Goal: Information Seeking & Learning: Check status

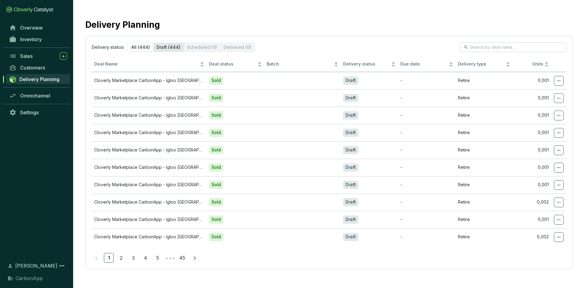
click at [168, 44] on div "Draft (444)" at bounding box center [168, 47] width 30 height 9
click at [153, 43] on input "Draft (444)" at bounding box center [153, 43] width 0 height 0
click at [140, 43] on div "All (444)" at bounding box center [140, 47] width 25 height 9
click at [128, 43] on input "All (444)" at bounding box center [128, 43] width 0 height 0
click at [31, 34] on div "Inventory" at bounding box center [36, 40] width 73 height 12
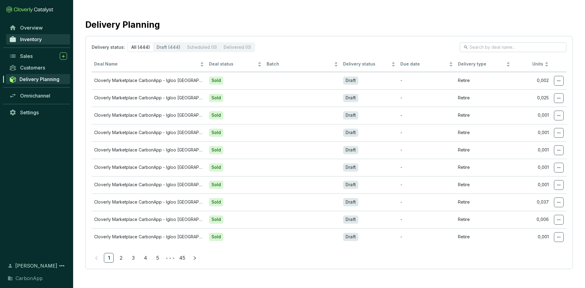
click at [30, 36] on link "Inventory" at bounding box center [38, 39] width 64 height 10
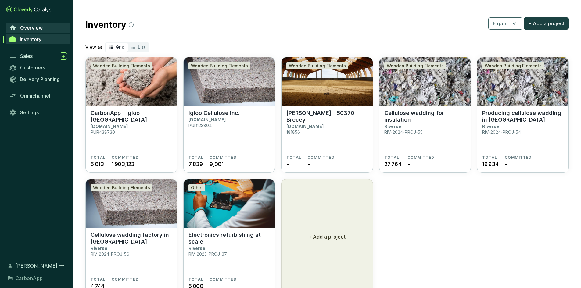
click at [30, 29] on span "Overview" at bounding box center [31, 28] width 23 height 6
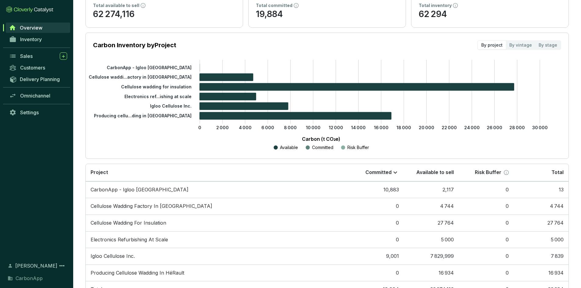
scroll to position [87, 0]
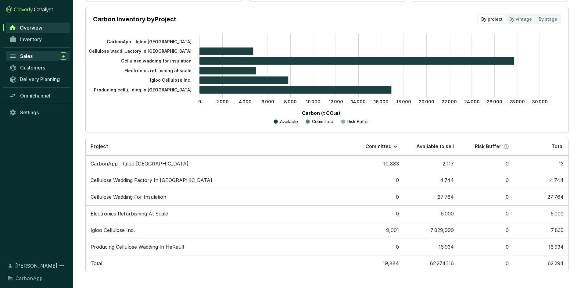
click at [42, 54] on div "Sales" at bounding box center [43, 55] width 47 height 7
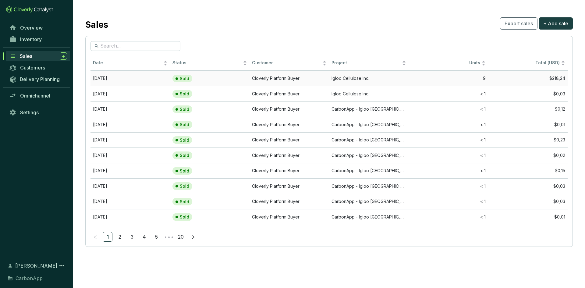
click at [418, 80] on td "9" at bounding box center [449, 79] width 80 height 16
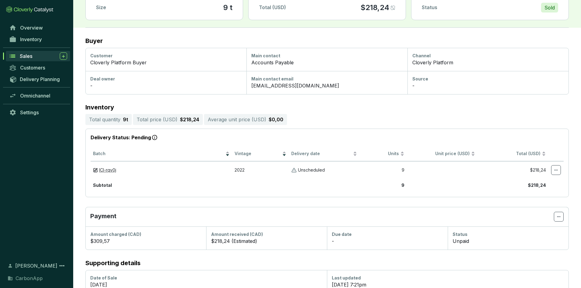
scroll to position [93, 0]
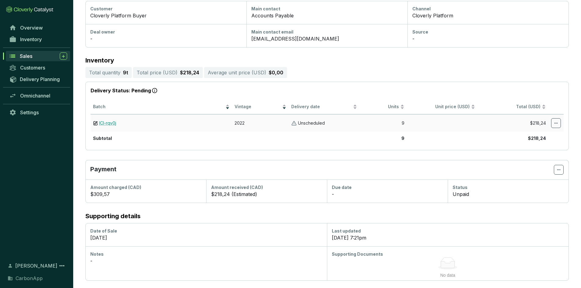
click at [108, 125] on link "ICI-rqv0j" at bounding box center [107, 123] width 17 height 6
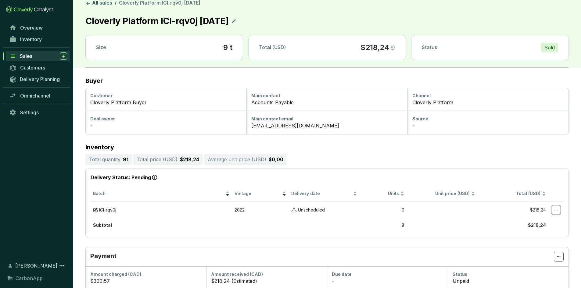
scroll to position [0, 0]
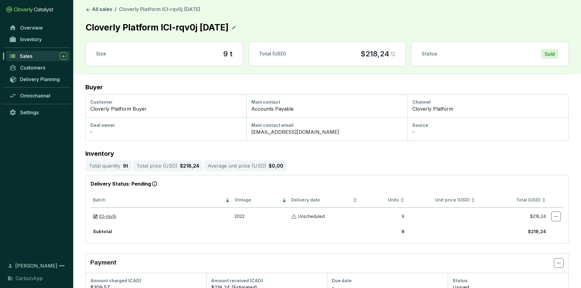
click at [82, 6] on header "All sales / Cloverly Platform ICI-rqv0j [DATE] Cloverly Platform ICI-rqv0j [DAT…" at bounding box center [327, 37] width 508 height 74
click at [90, 10] on icon at bounding box center [87, 9] width 5 height 5
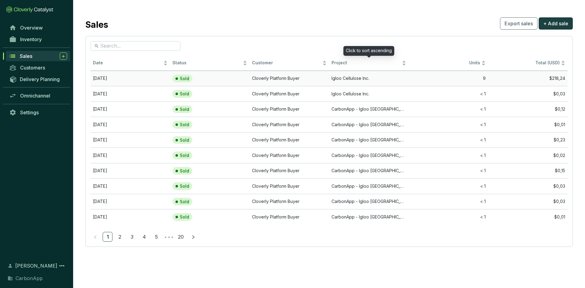
click at [361, 81] on td "Igloo Cellulose Inc." at bounding box center [369, 79] width 80 height 16
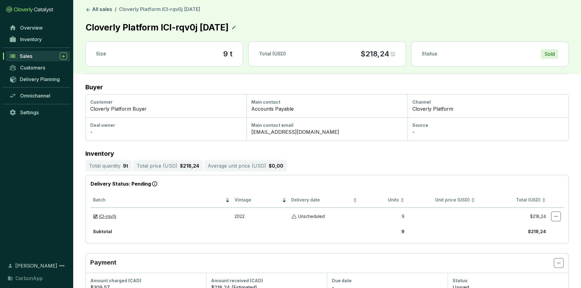
click at [396, 50] on div "Total (USD) $218,24" at bounding box center [327, 54] width 157 height 24
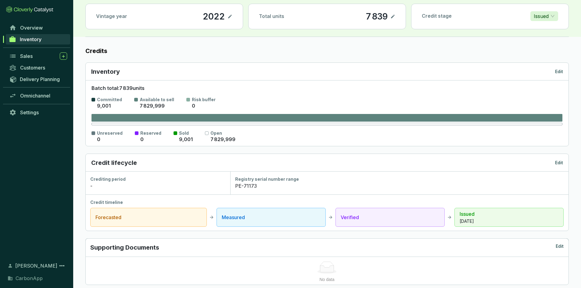
scroll to position [122, 0]
